Goal: Task Accomplishment & Management: Complete application form

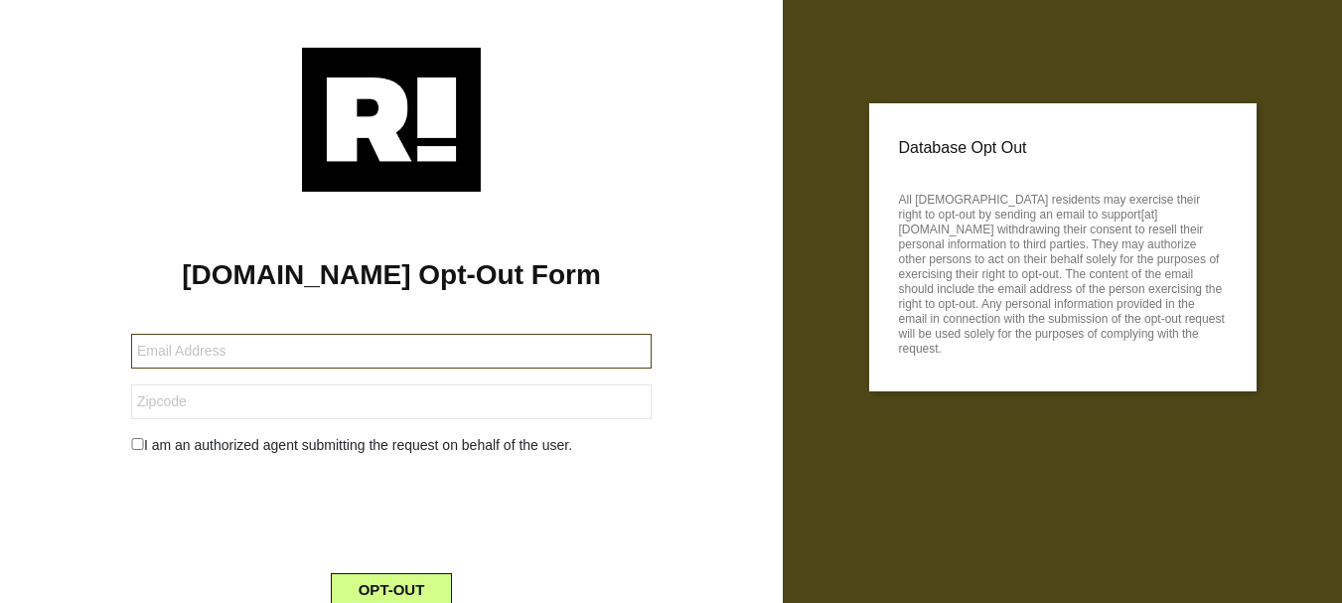
click at [323, 336] on input "text" at bounding box center [391, 351] width 520 height 35
paste input "[EMAIL_ADDRESS][DOMAIN_NAME]"
type input "[EMAIL_ADDRESS][DOMAIN_NAME]"
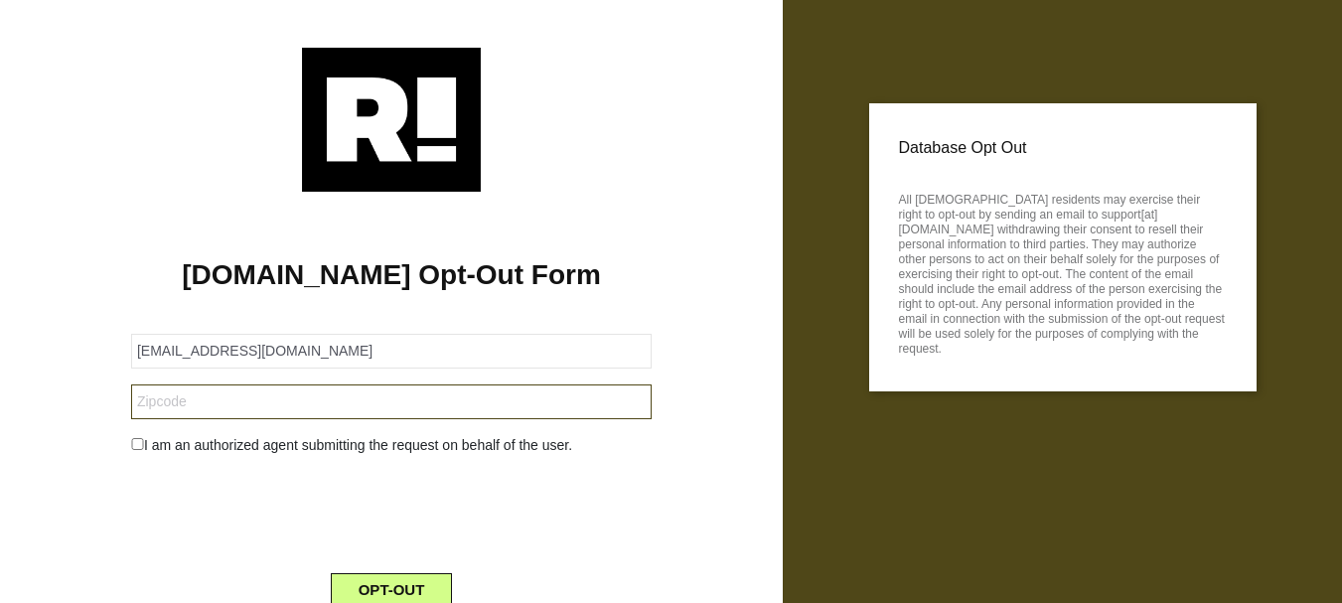
drag, startPoint x: 255, startPoint y: 392, endPoint x: 223, endPoint y: 425, distance: 45.7
click at [255, 393] on input "text" at bounding box center [391, 401] width 520 height 35
paste input "37027"
type input "37027"
click at [185, 441] on div "I am an authorized agent submitting the request on behalf of the user." at bounding box center [391, 445] width 550 height 21
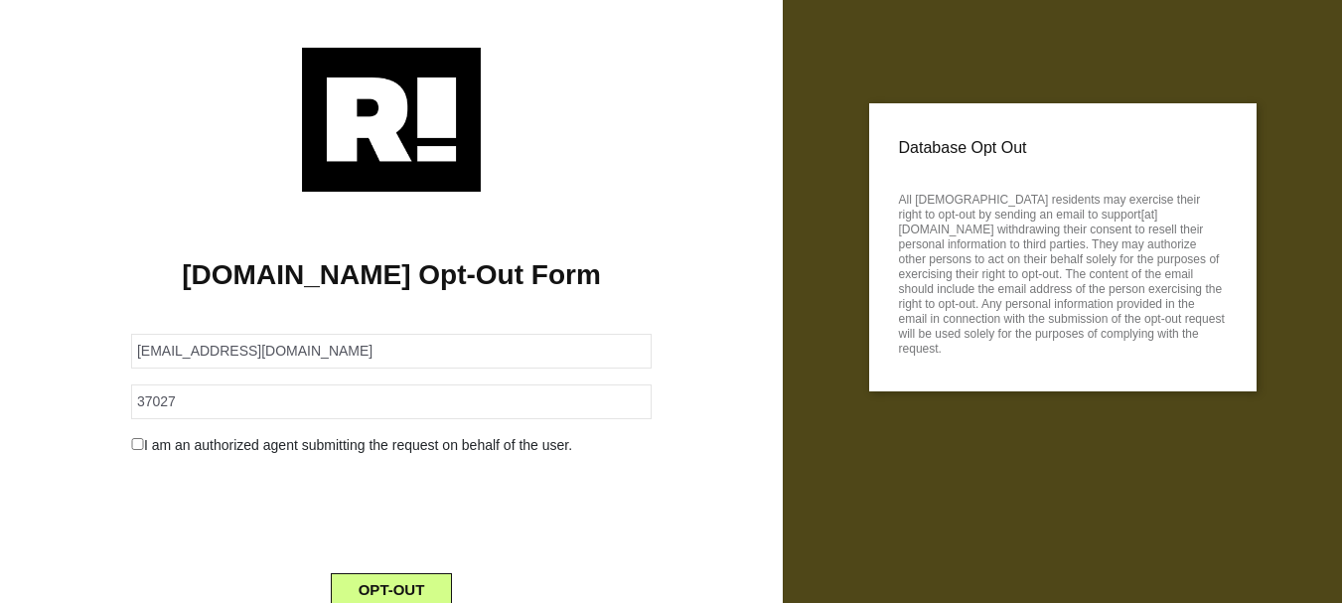
click at [137, 444] on input "checkbox" at bounding box center [137, 444] width 13 height 12
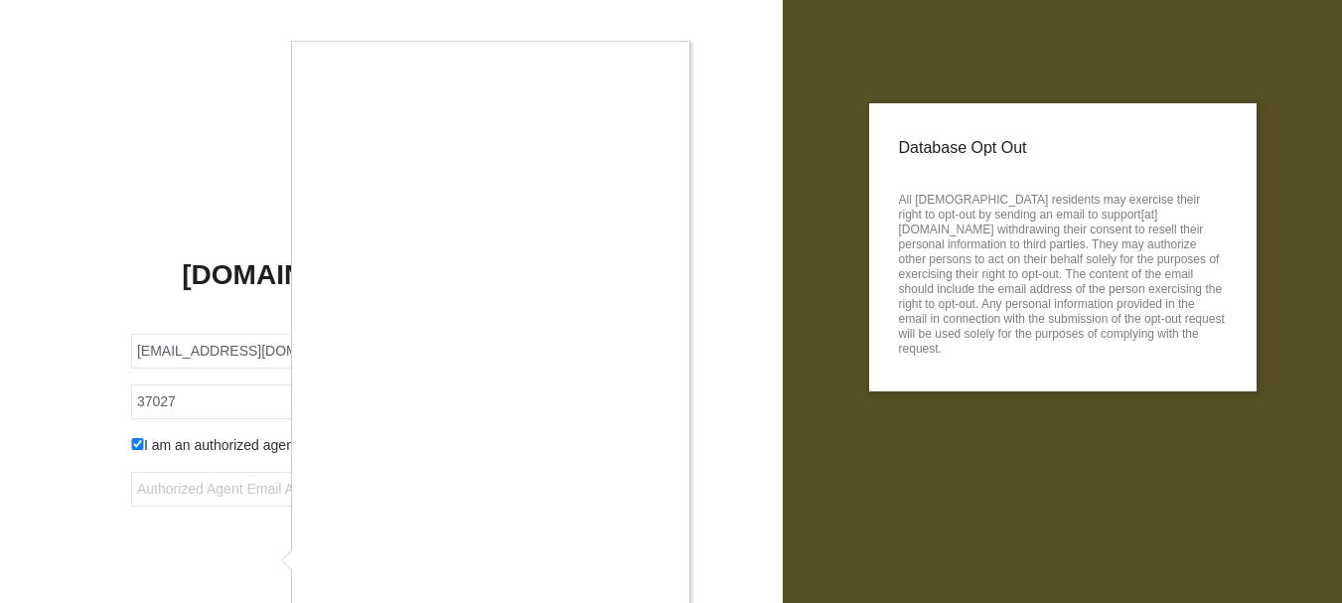
click at [136, 443] on div at bounding box center [671, 301] width 1342 height 603
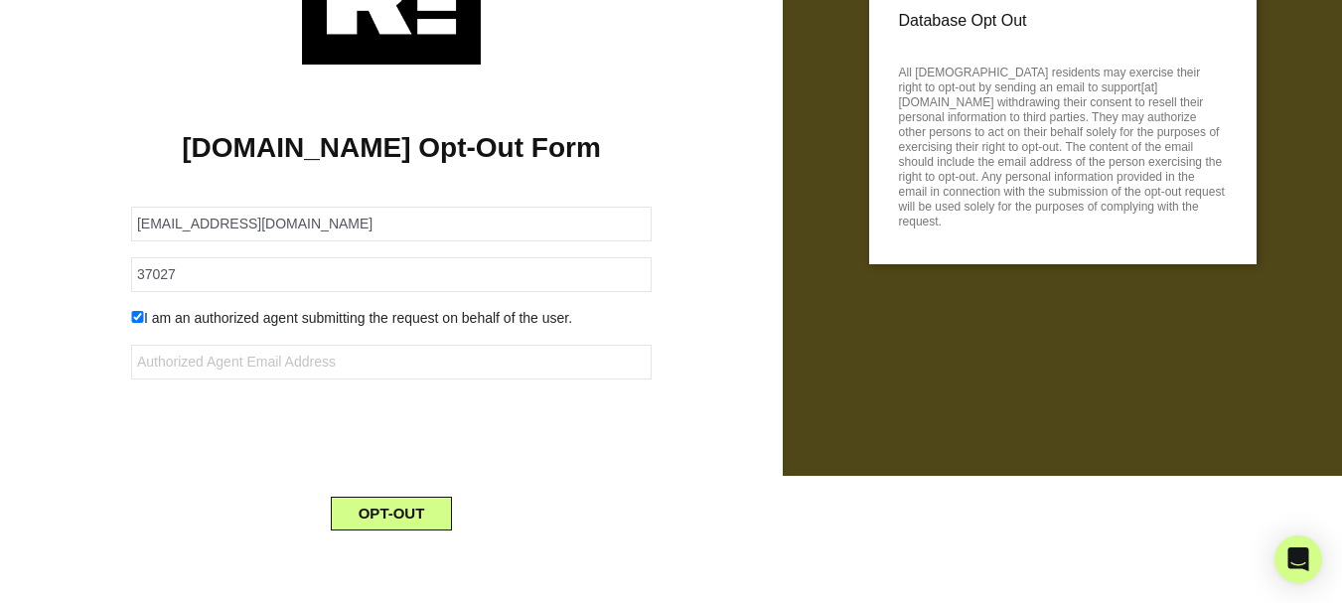
scroll to position [128, 0]
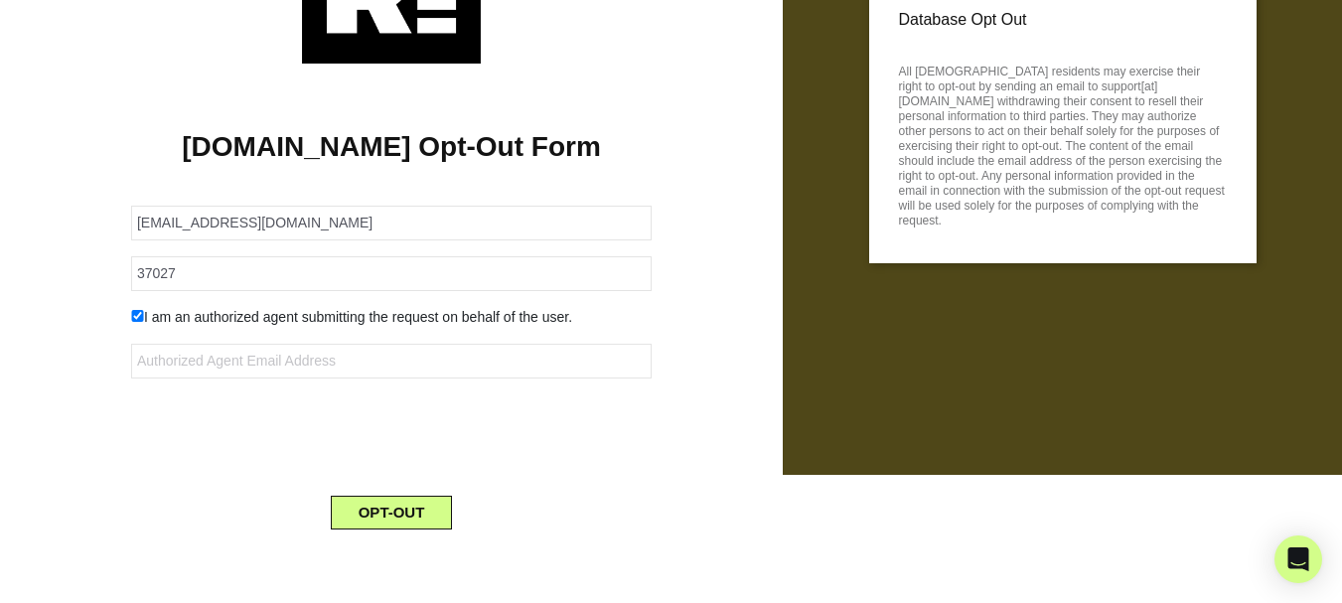
click at [138, 319] on input "checkbox" at bounding box center [137, 316] width 13 height 12
checkbox input "false"
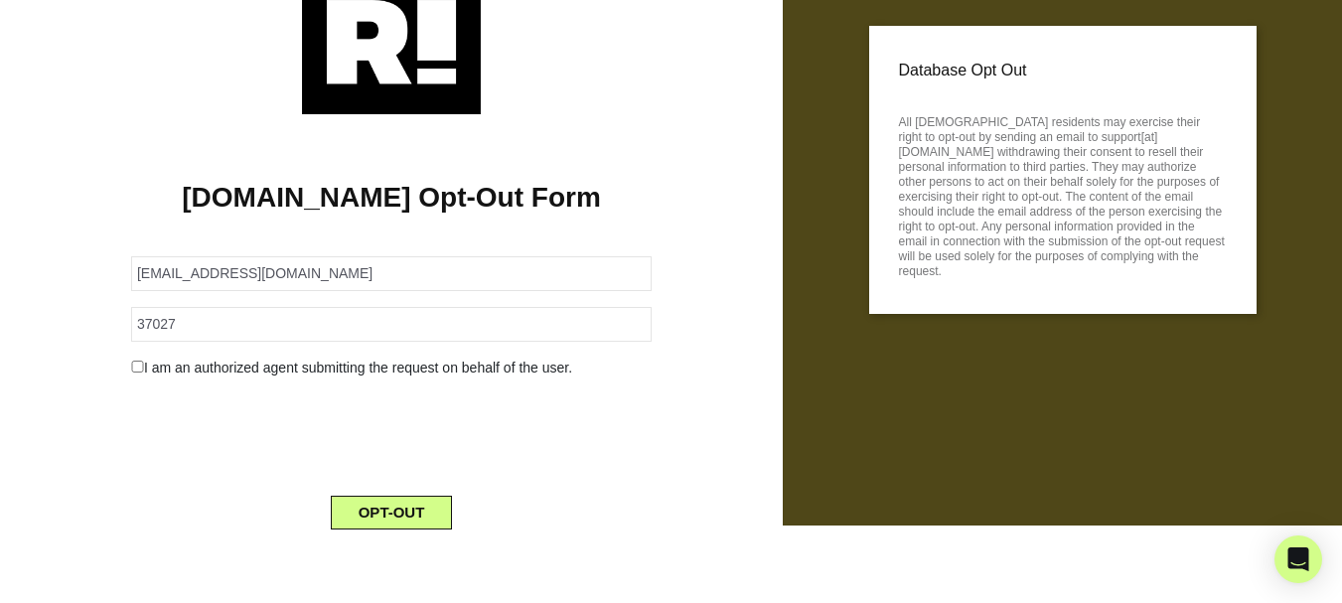
scroll to position [77, 0]
click at [385, 537] on div "[DOMAIN_NAME] Opt-Out Form [EMAIL_ADDRESS][DOMAIN_NAME] 37027 I am an authorize…" at bounding box center [391, 329] width 753 height 431
click at [389, 509] on button "OPT-OUT" at bounding box center [392, 513] width 122 height 34
